Goal: Task Accomplishment & Management: Complete application form

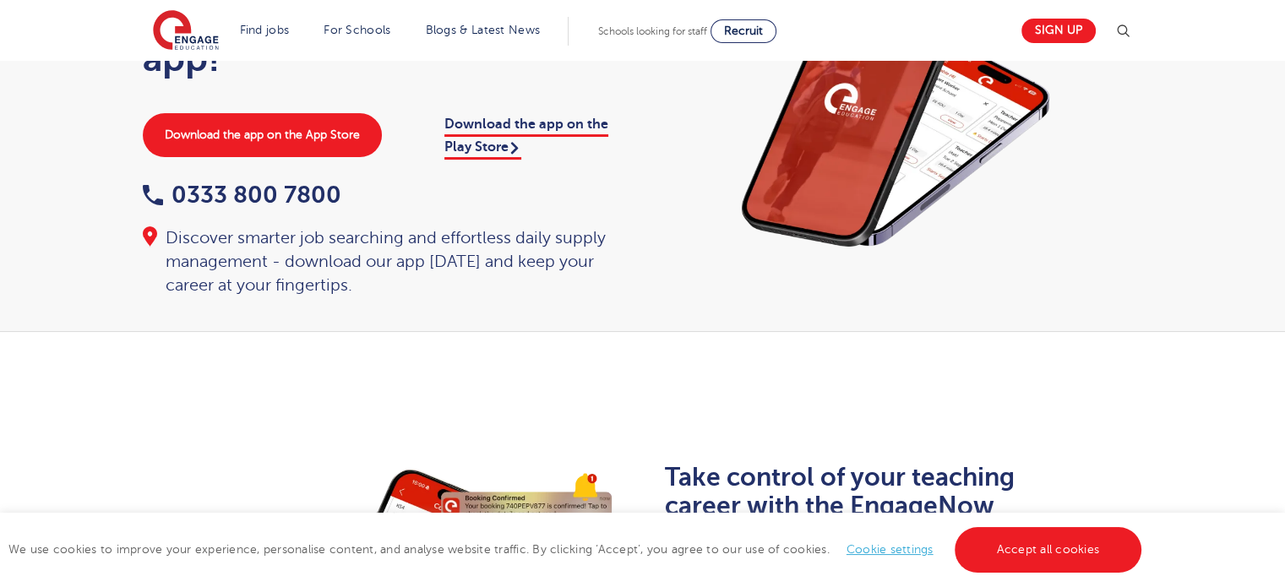
scroll to position [129, 0]
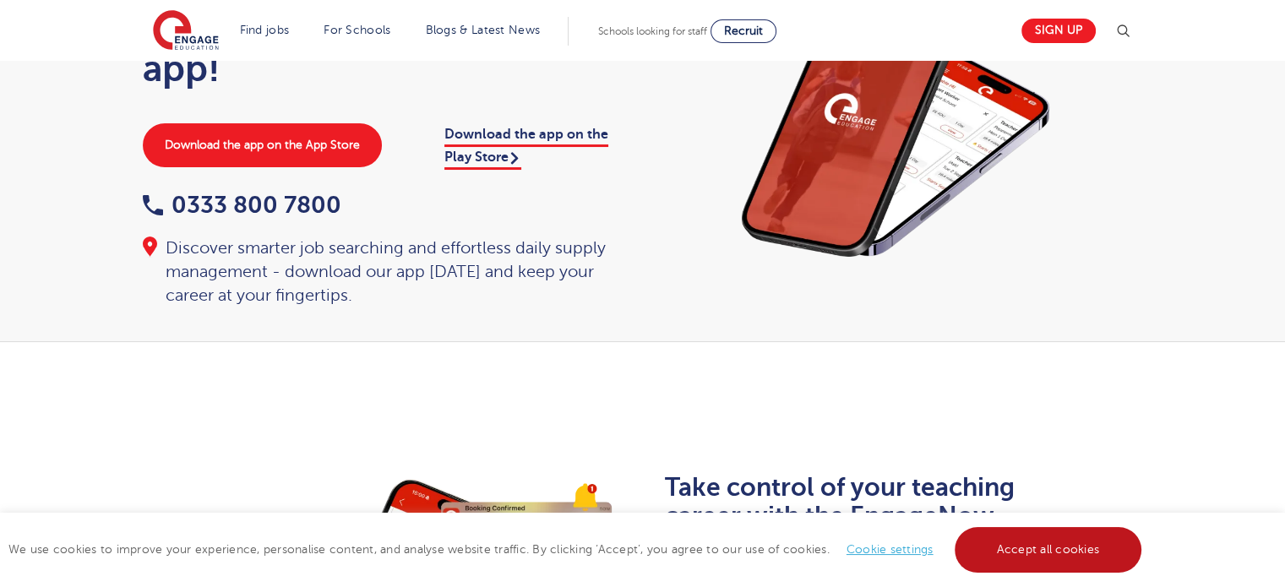
click at [1048, 547] on link "Accept all cookies" at bounding box center [1049, 550] width 188 height 46
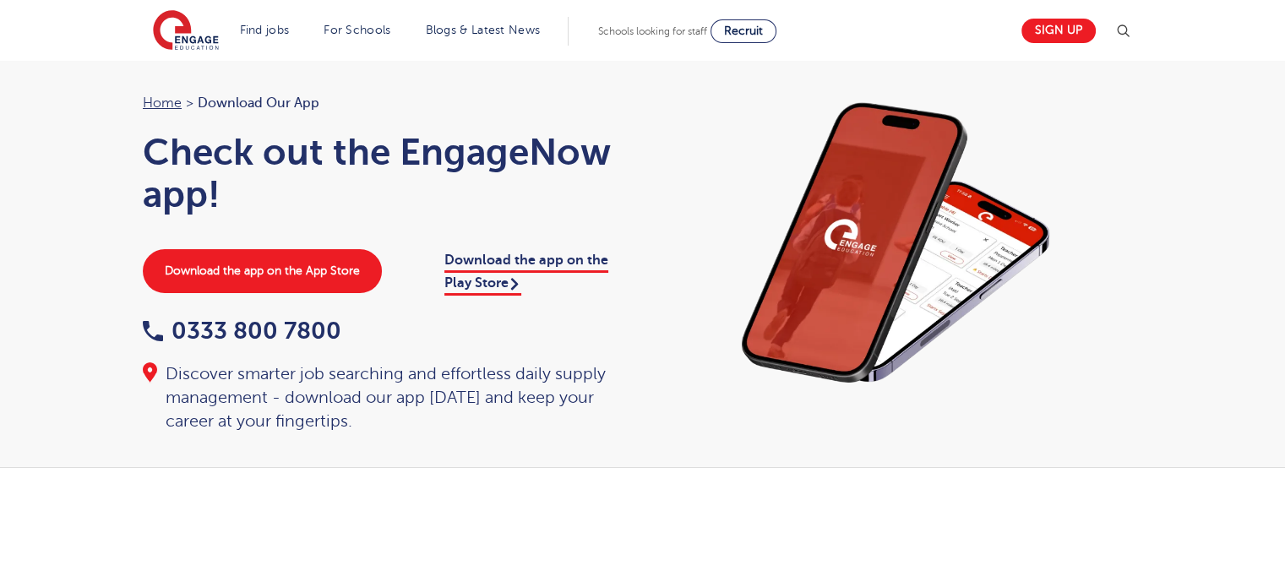
scroll to position [0, 0]
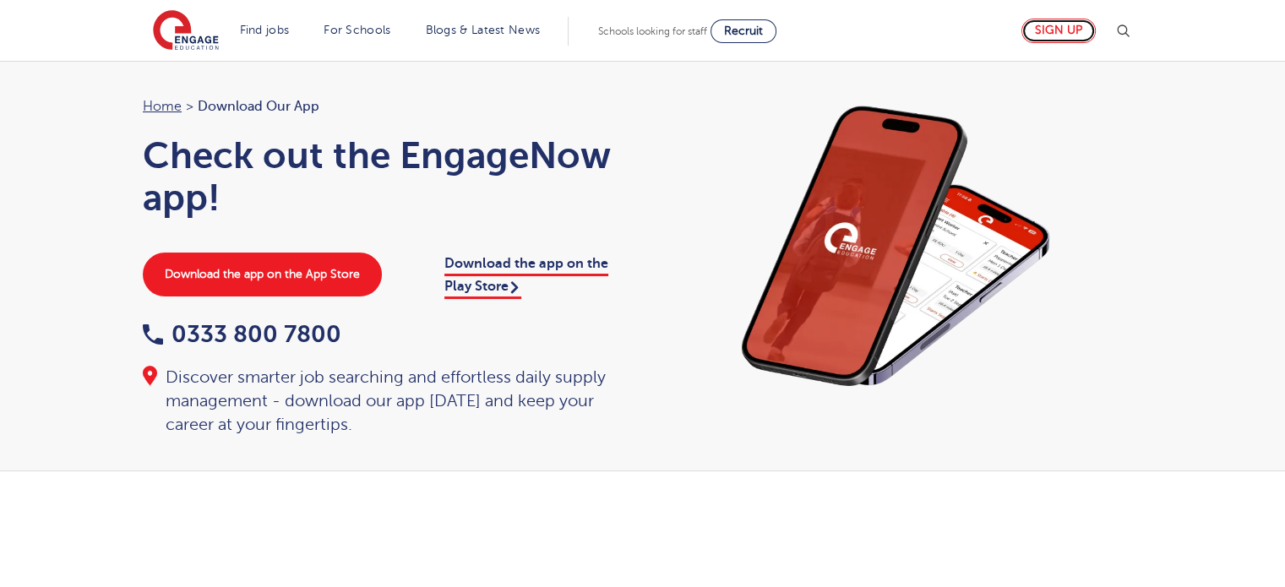
click at [1068, 32] on link "Sign up" at bounding box center [1058, 31] width 74 height 25
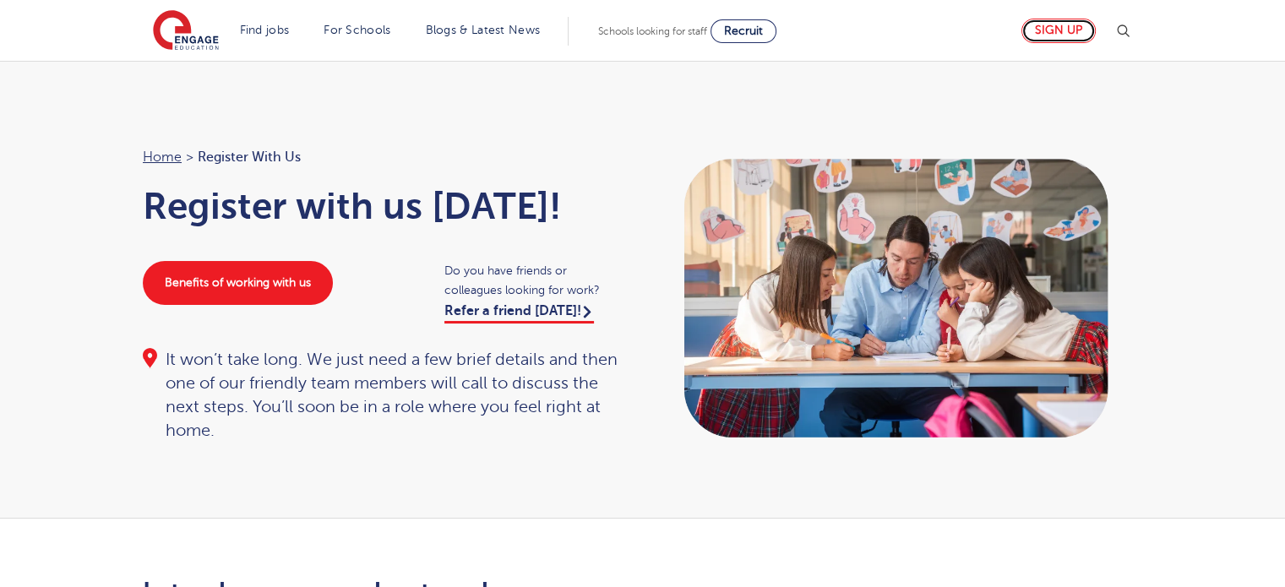
click at [1048, 23] on link "Sign up" at bounding box center [1058, 31] width 74 height 25
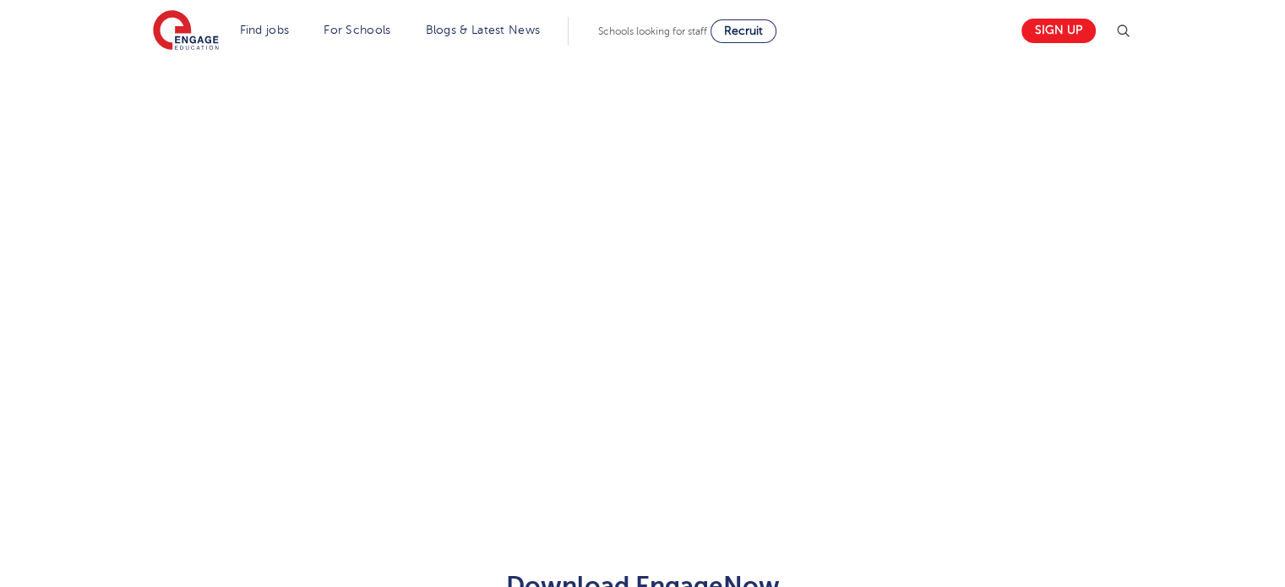
scroll to position [421, 0]
